Goal: Check status: Check status

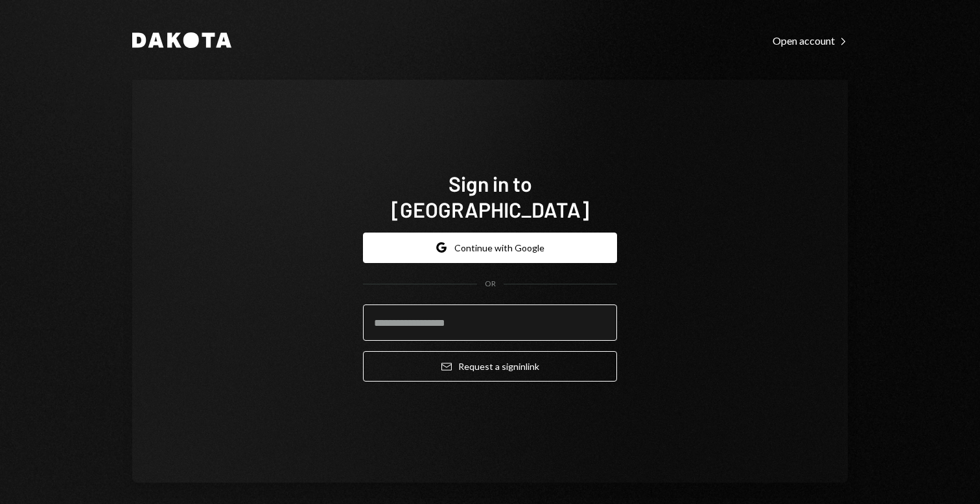
click at [383, 305] on input "email" at bounding box center [490, 323] width 254 height 36
type input "**********"
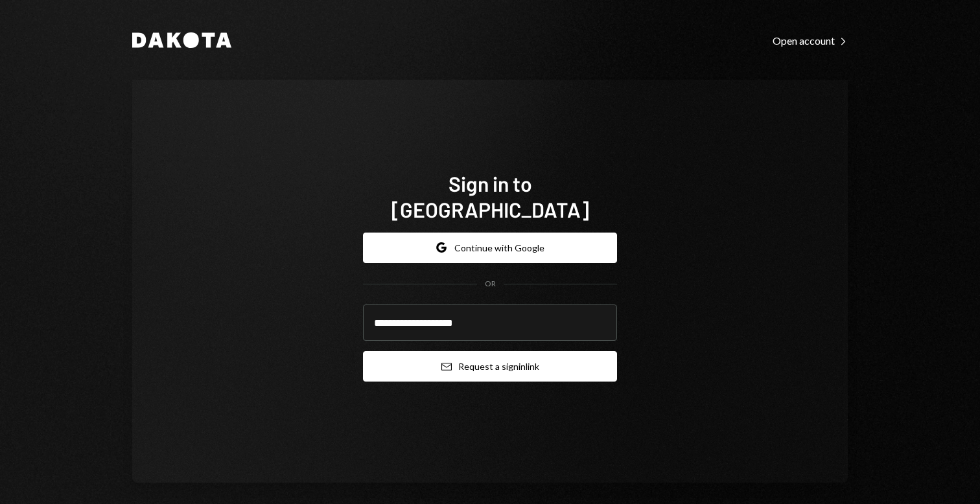
click at [451, 353] on button "Email Request a sign in link" at bounding box center [490, 366] width 254 height 30
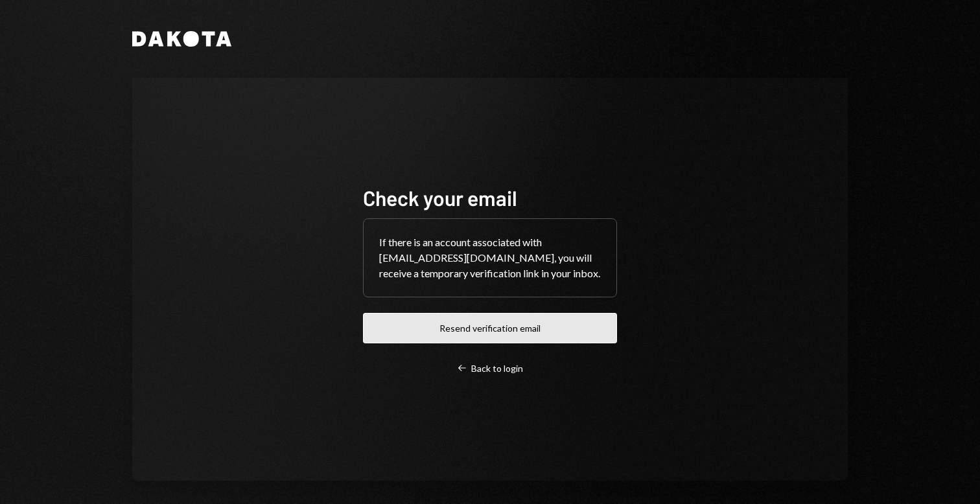
click at [595, 317] on button "Resend verification email" at bounding box center [490, 328] width 254 height 30
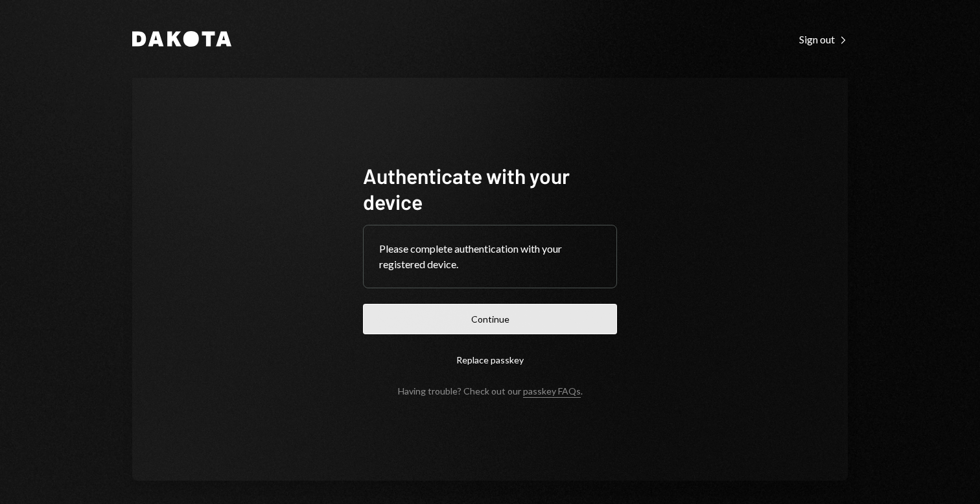
click at [504, 316] on button "Continue" at bounding box center [490, 319] width 254 height 30
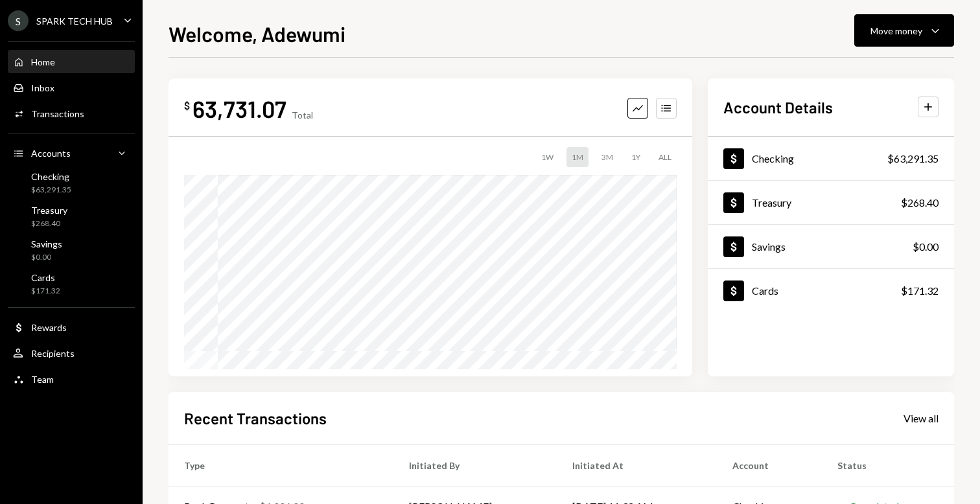
scroll to position [215, 0]
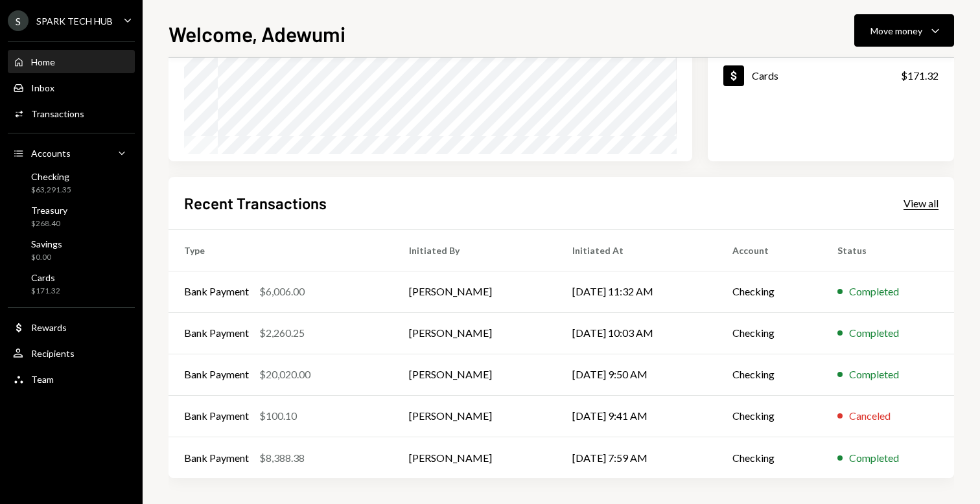
click at [910, 198] on div "View all" at bounding box center [921, 203] width 35 height 13
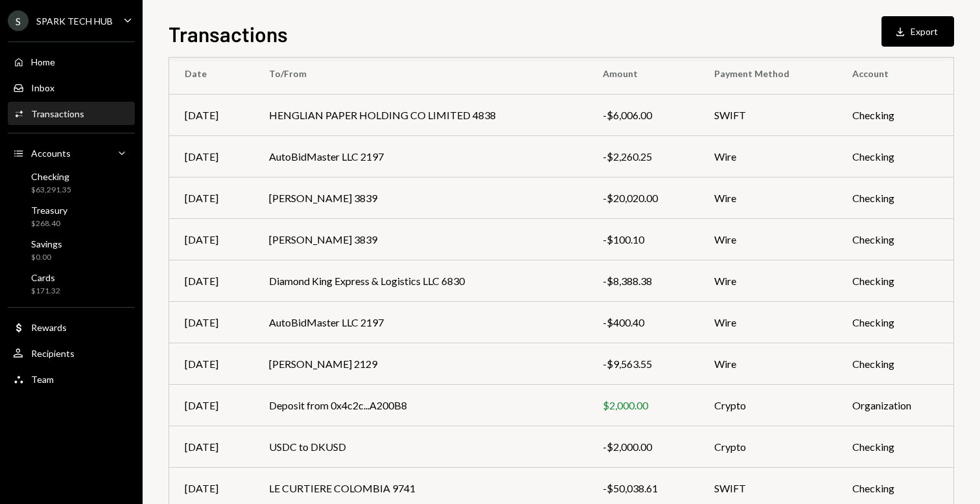
scroll to position [148, 0]
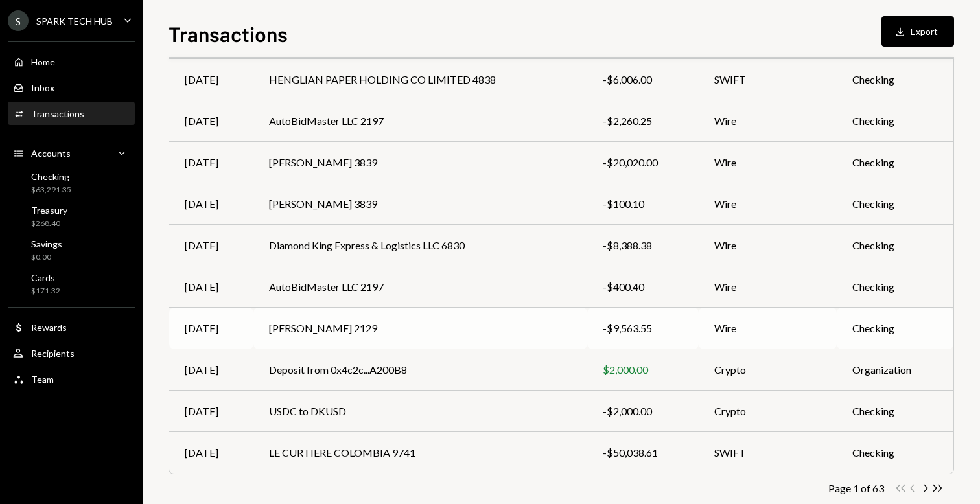
click at [628, 331] on div "-$9,563.55" at bounding box center [643, 329] width 80 height 16
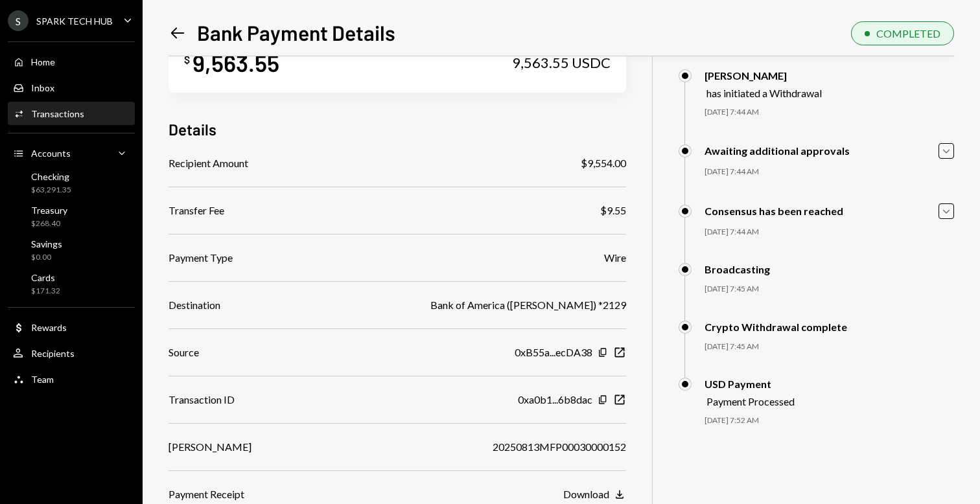
scroll to position [56, 0]
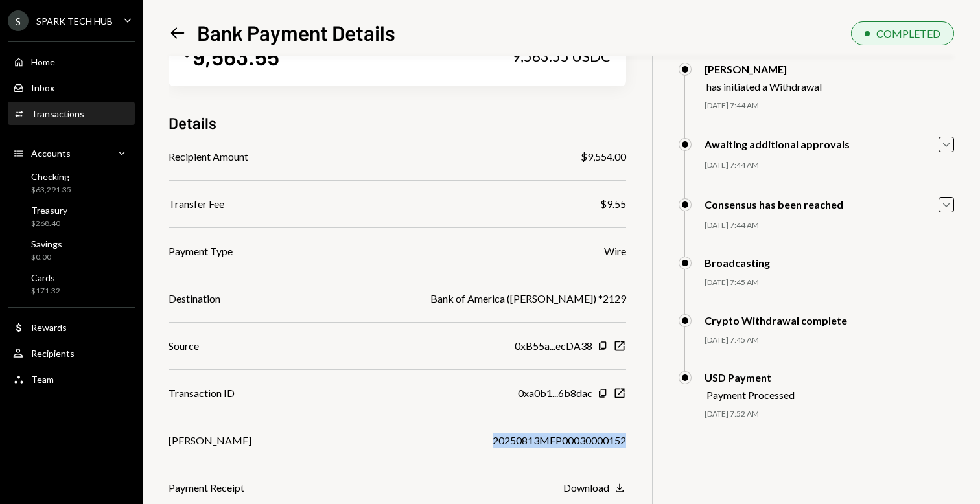
drag, startPoint x: 483, startPoint y: 439, endPoint x: 628, endPoint y: 438, distance: 145.3
click at [628, 438] on div "$ 9,563.55 9,563.55 USDC Details Recipient Amount $9,554.00 Transfer Fee $9.55 …" at bounding box center [562, 252] width 786 height 504
copy div "20250813MFP00030000152"
click at [724, 383] on div "USD Payment" at bounding box center [750, 378] width 90 height 12
drag, startPoint x: 362, startPoint y: 300, endPoint x: 629, endPoint y: 306, distance: 267.2
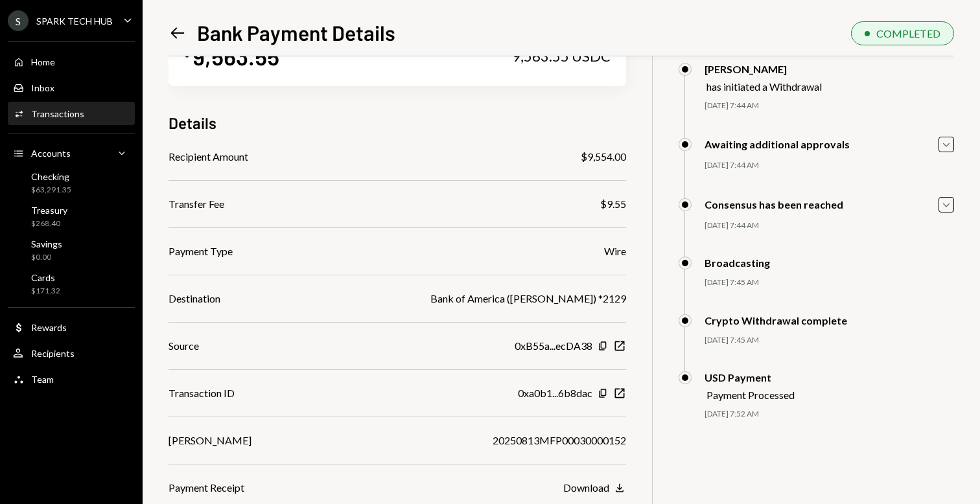
click at [629, 306] on div "$ 9,563.55 9,563.55 USDC Details Recipient Amount $9,554.00 Transfer Fee $9.55 …" at bounding box center [562, 252] width 786 height 504
copy div "Bank of America (Rashidat Omowumi Odewale) *2129"
click at [338, 255] on div "Payment Type Wire" at bounding box center [398, 252] width 458 height 16
